Goal: Task Accomplishment & Management: Complete application form

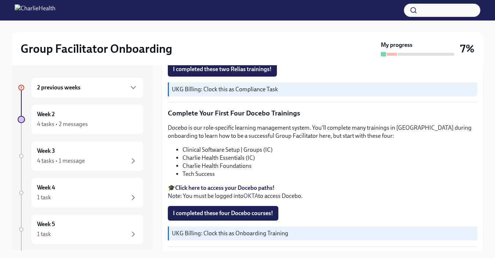
scroll to position [1033, 0]
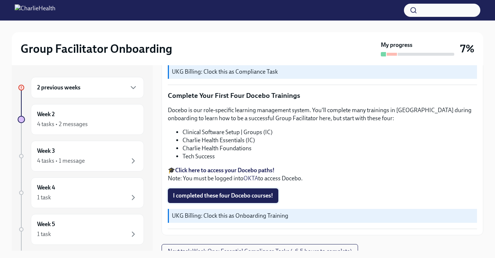
click at [250, 192] on span "I completed these four Docebo courses!" at bounding box center [223, 195] width 100 height 7
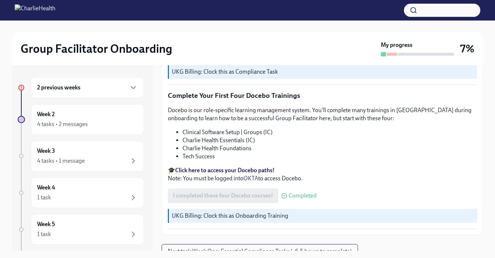
scroll to position [13, 0]
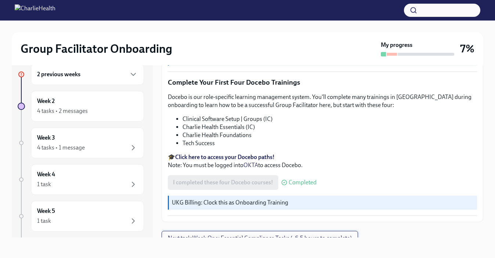
click at [243, 235] on span "Next task : Week One: Essential Compliance Tasks (~6.5 hours to complete)" at bounding box center [260, 238] width 184 height 7
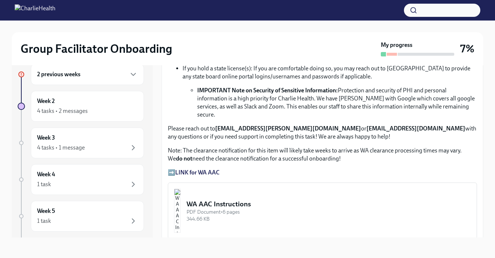
scroll to position [489, 0]
click at [210, 168] on strong "LINK for WA AAC" at bounding box center [197, 171] width 44 height 7
click at [181, 199] on img "button" at bounding box center [177, 210] width 7 height 44
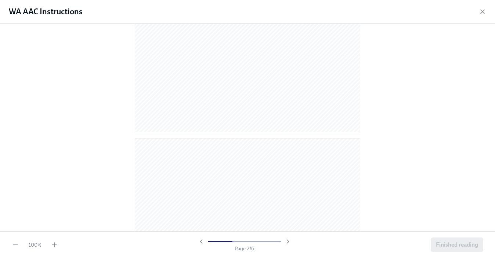
scroll to position [0, 0]
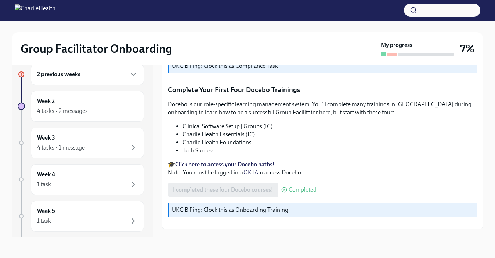
scroll to position [1033, 0]
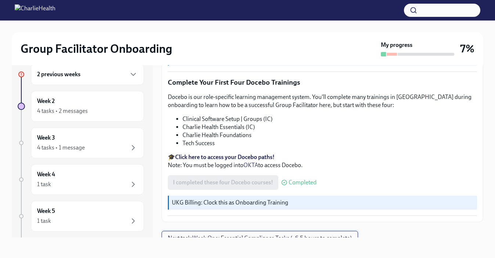
click at [229, 235] on span "Next task : Week One: Essential Compliance Tasks (~6.5 hours to complete)" at bounding box center [260, 238] width 184 height 7
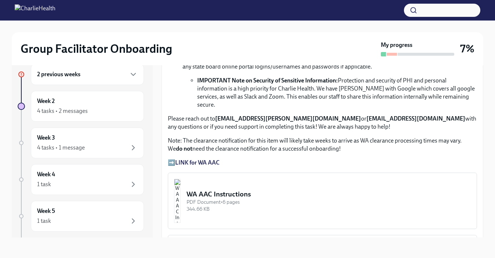
scroll to position [493, 0]
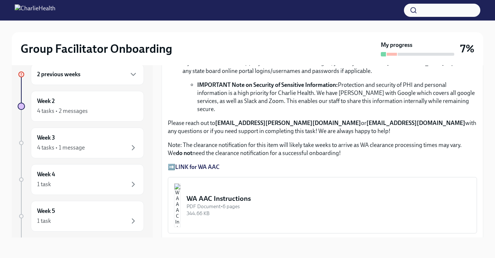
click at [179, 164] on strong "LINK for WA AAC" at bounding box center [197, 167] width 44 height 7
click at [234, 195] on div "WA AAC Instructions" at bounding box center [328, 199] width 284 height 10
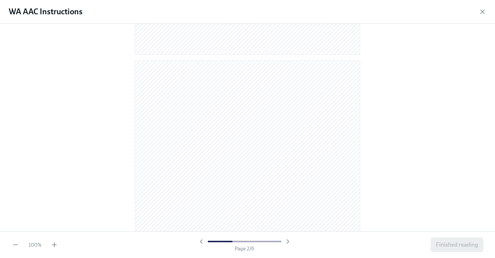
scroll to position [273, 0]
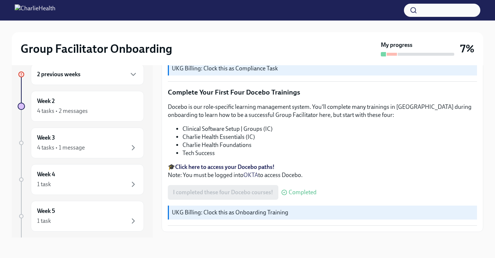
scroll to position [1033, 0]
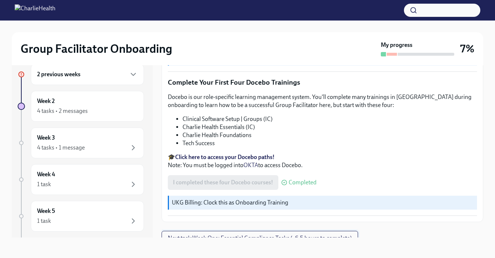
click at [225, 235] on span "Next task : Week One: Essential Compliance Tasks (~6.5 hours to complete)" at bounding box center [260, 238] width 184 height 7
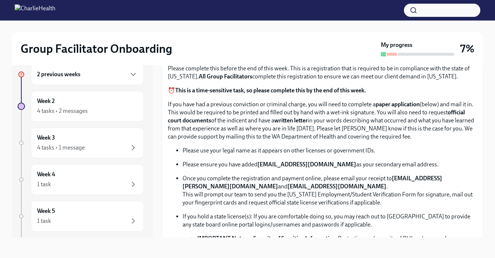
scroll to position [344, 0]
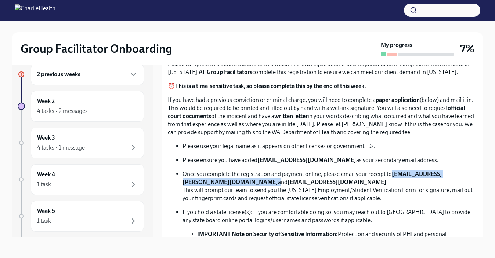
drag, startPoint x: 182, startPoint y: 182, endPoint x: 276, endPoint y: 182, distance: 94.0
click at [276, 182] on p "Once you complete the registration and payment online, please email your receip…" at bounding box center [329, 186] width 294 height 32
copy p "[EMAIL_ADDRESS][PERSON_NAME][DOMAIN_NAME]"
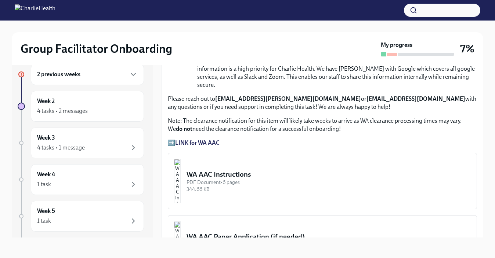
scroll to position [518, 0]
click at [228, 170] on div "WA AAC Instructions" at bounding box center [328, 175] width 284 height 10
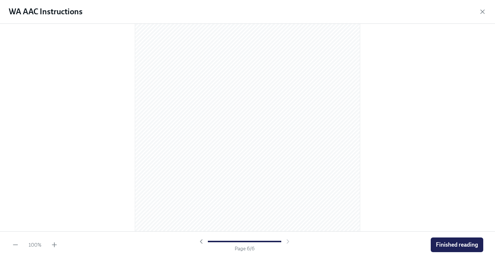
scroll to position [1582, 0]
click at [439, 246] on span "Finished reading" at bounding box center [457, 245] width 42 height 7
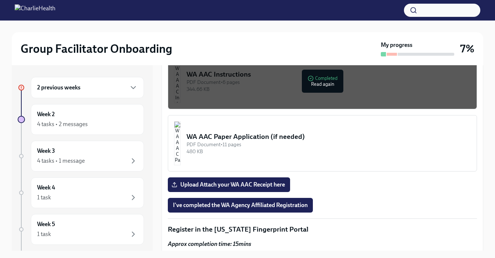
scroll to position [632, 0]
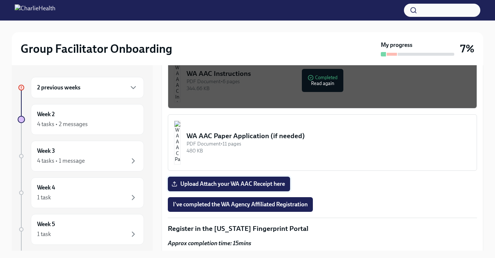
click at [249, 181] on span "Upload Attach your WA AAC Receipt here" at bounding box center [229, 184] width 112 height 7
click at [0, 0] on input "Upload Attach your WA AAC Receipt here" at bounding box center [0, 0] width 0 height 0
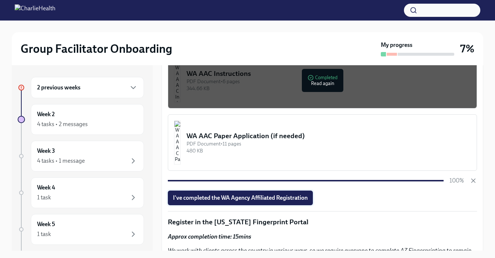
click at [257, 195] on span "I've completed the WA Agency Affiliated Registration" at bounding box center [240, 198] width 135 height 7
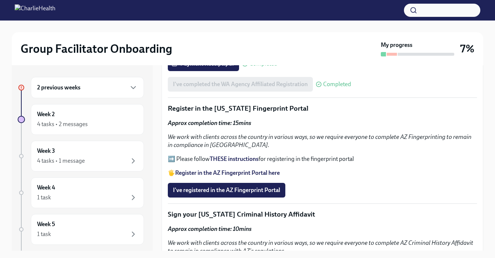
scroll to position [753, 0]
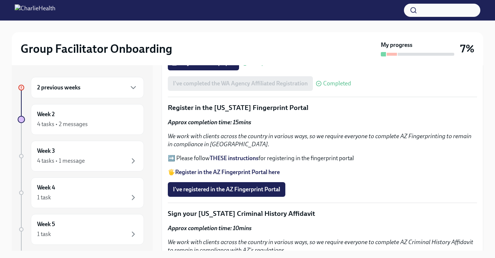
click at [232, 155] on strong "THESE instructions" at bounding box center [234, 158] width 49 height 7
click at [211, 169] on strong "Register in the AZ Fingerprint Portal here" at bounding box center [227, 172] width 105 height 7
click at [202, 186] on span "I've registered in the AZ Fingerprint Portal" at bounding box center [226, 189] width 107 height 7
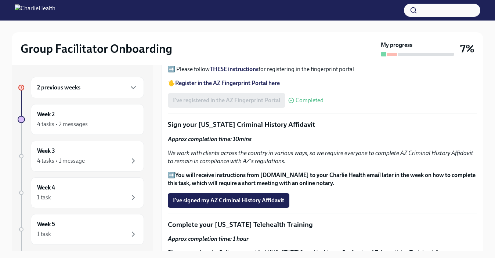
scroll to position [852, 0]
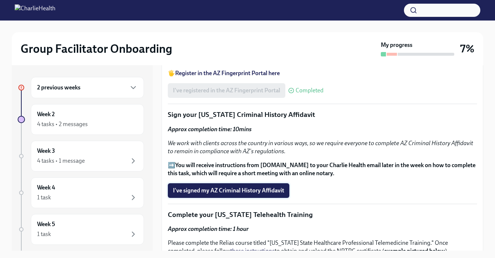
click at [188, 187] on span "I've signed my AZ Criminal History Affidavit" at bounding box center [228, 190] width 111 height 7
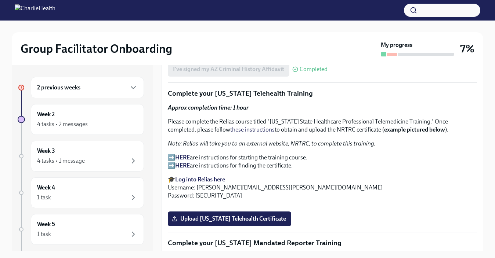
scroll to position [974, 0]
click at [207, 176] on strong "Log into Relias here" at bounding box center [200, 179] width 50 height 7
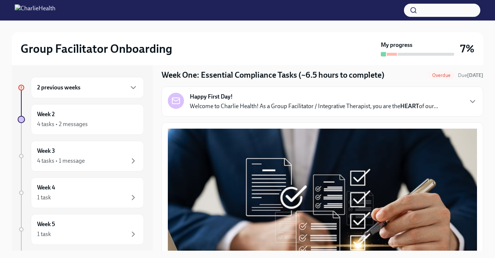
scroll to position [0, 0]
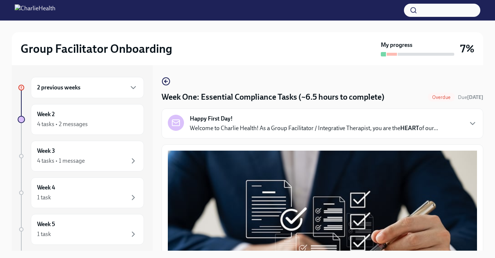
click at [97, 84] on div "2 previous weeks" at bounding box center [87, 87] width 101 height 9
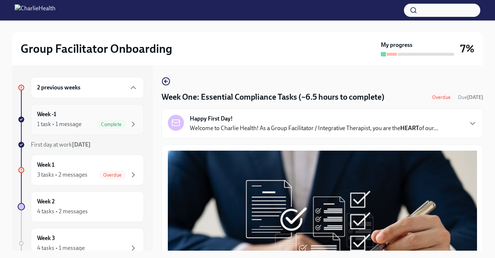
click at [92, 121] on div "1 task • 1 message Complete" at bounding box center [87, 124] width 101 height 9
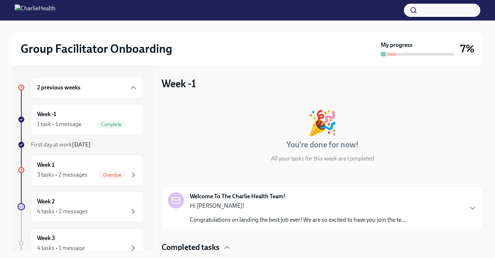
scroll to position [32, 0]
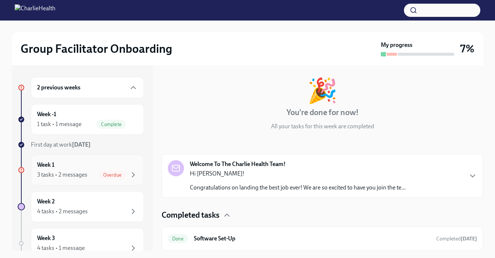
click at [63, 173] on div "3 tasks • 2 messages" at bounding box center [62, 175] width 50 height 8
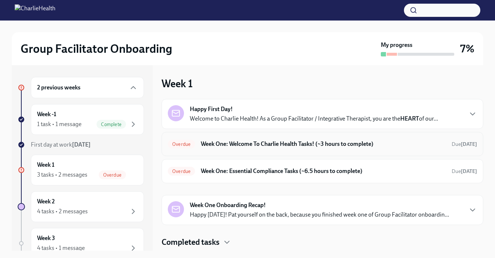
click at [287, 142] on h6 "Week One: Welcome To Charlie Health Tasks! (~3 hours to complete)" at bounding box center [323, 144] width 245 height 8
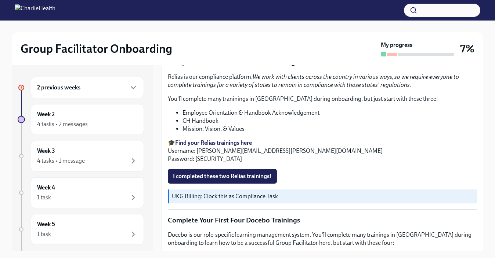
scroll to position [909, 0]
click at [210, 173] on span "I completed these two Relias trainings!" at bounding box center [222, 176] width 99 height 7
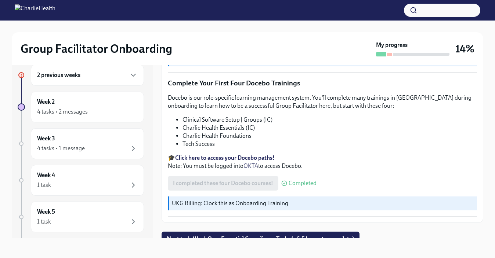
scroll to position [13, 0]
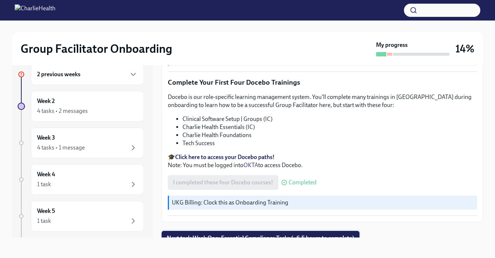
click at [230, 235] on span "Next task : Week One: Essential Compliance Tasks (~6.5 hours to complete)" at bounding box center [261, 238] width 188 height 7
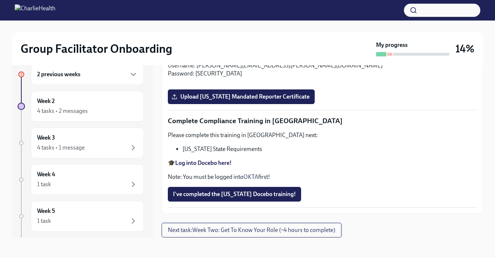
scroll to position [1655, 0]
click at [214, 163] on strong "Log into Docebo here!" at bounding box center [203, 163] width 57 height 7
